Goal: Navigation & Orientation: Understand site structure

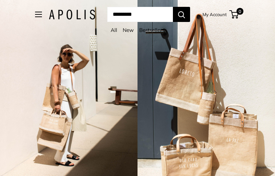
click at [114, 30] on link "All" at bounding box center [114, 30] width 7 height 7
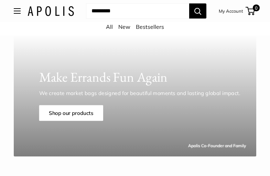
scroll to position [2065, 0]
